Goal: Contribute content

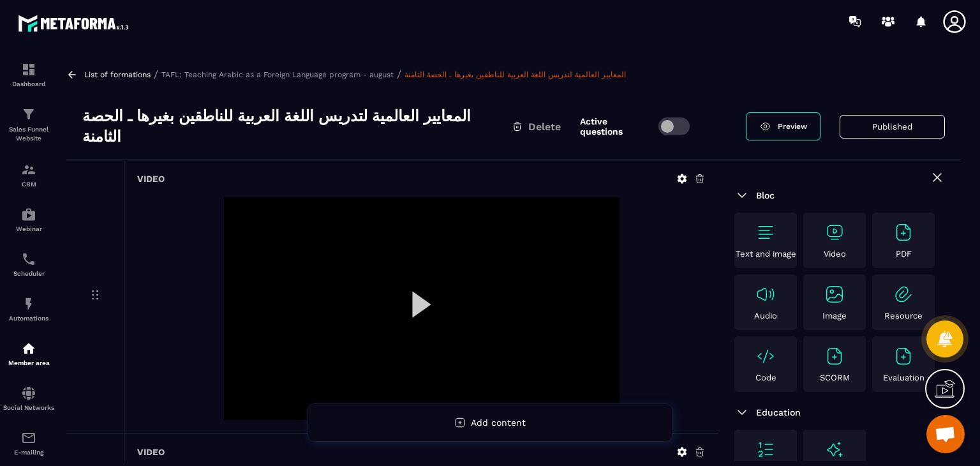
click at [820, 223] on div "Video" at bounding box center [834, 240] width 56 height 36
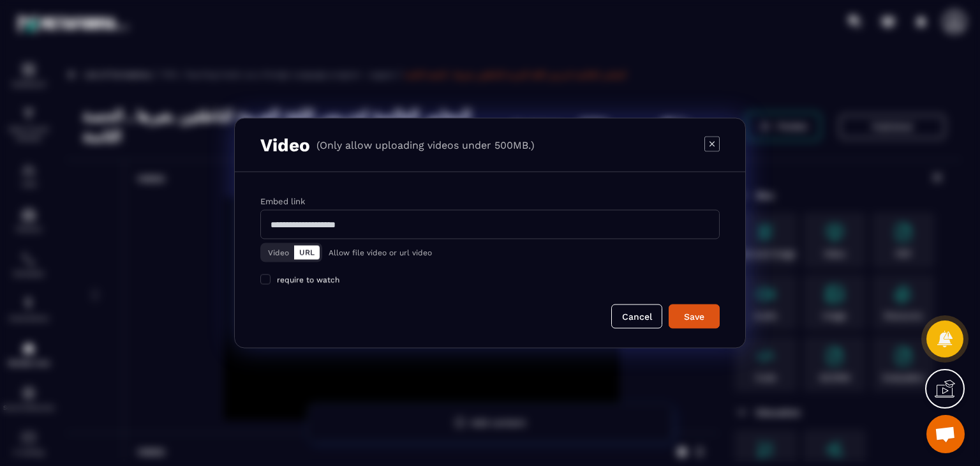
click at [263, 245] on div "Video URL" at bounding box center [291, 252] width 62 height 19
click at [286, 253] on button "Video" at bounding box center [278, 253] width 31 height 14
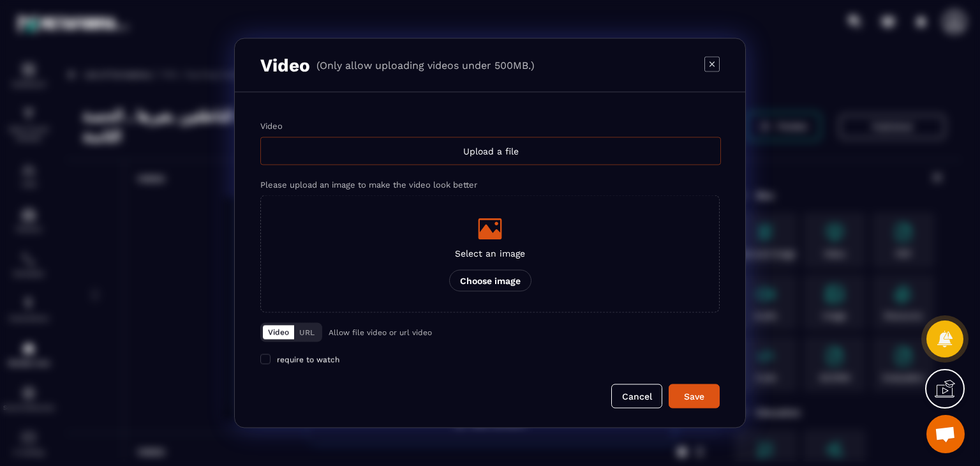
click at [541, 162] on div "Upload a file" at bounding box center [490, 151] width 460 height 28
click at [0, 0] on input "Video Upload a file" at bounding box center [0, 0] width 0 height 0
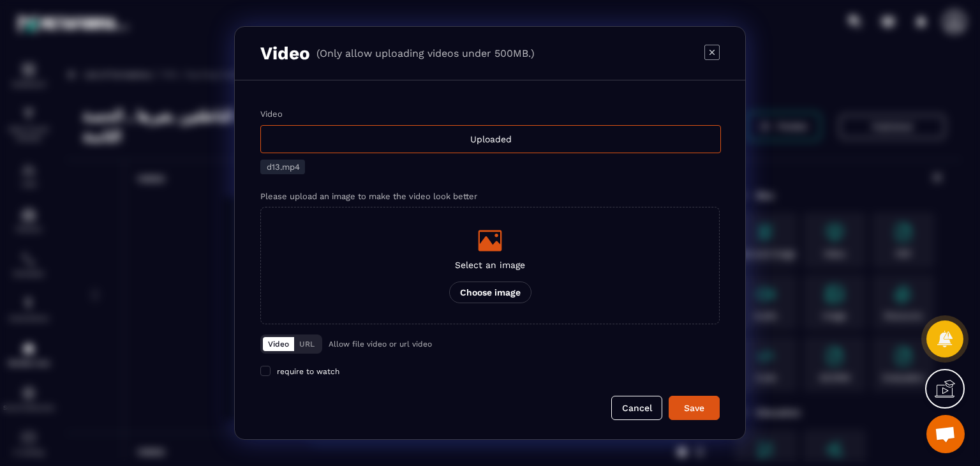
click at [702, 419] on div "Cancel Save" at bounding box center [489, 407] width 459 height 24
click at [704, 411] on div "Save" at bounding box center [694, 407] width 34 height 13
